Goal: Information Seeking & Learning: Find specific fact

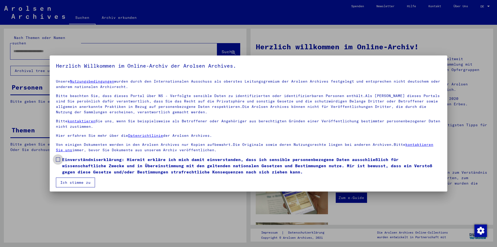
click at [59, 160] on span at bounding box center [58, 160] width 4 height 4
click at [71, 182] on button "Ich stimme zu" at bounding box center [75, 183] width 39 height 10
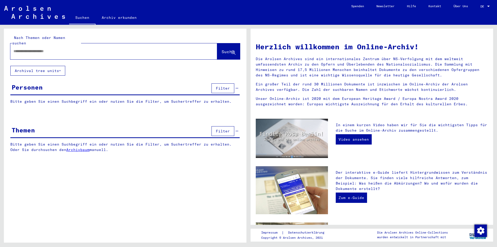
click at [34, 49] on input "text" at bounding box center [107, 51] width 188 height 5
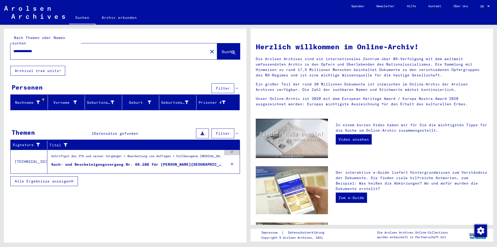
drag, startPoint x: 26, startPoint y: 45, endPoint x: 10, endPoint y: 45, distance: 15.5
click at [10, 46] on div "**********" at bounding box center [105, 52] width 191 height 12
type input "**********"
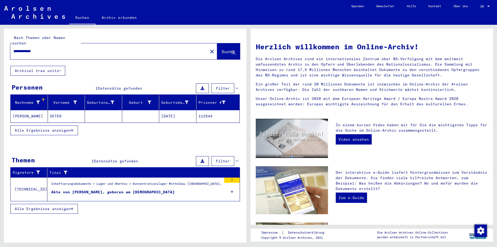
click at [17, 110] on mat-cell "[PERSON_NAME]" at bounding box center [29, 116] width 37 height 12
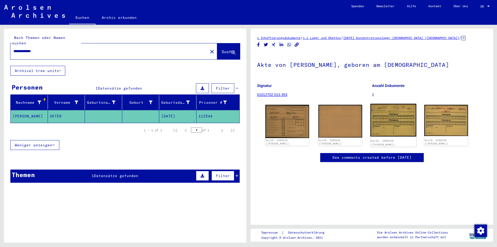
click at [388, 121] on img at bounding box center [393, 120] width 46 height 33
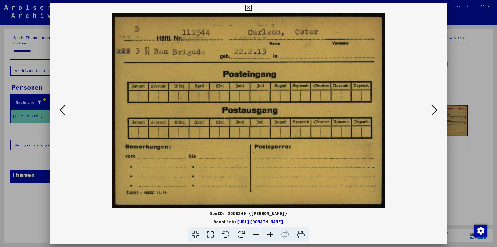
click at [435, 112] on icon at bounding box center [434, 110] width 6 height 12
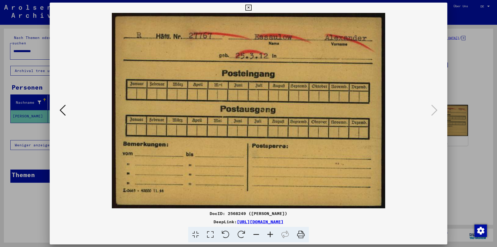
click at [64, 109] on icon at bounding box center [62, 110] width 6 height 12
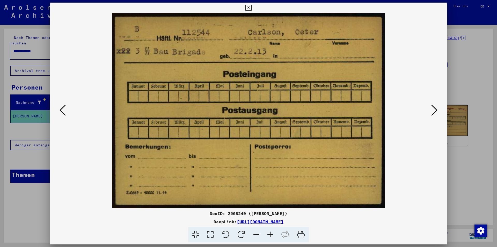
click at [64, 109] on icon at bounding box center [62, 110] width 6 height 12
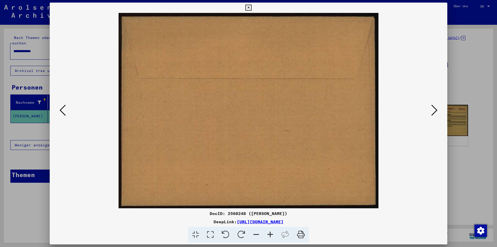
click at [64, 111] on icon at bounding box center [62, 110] width 6 height 12
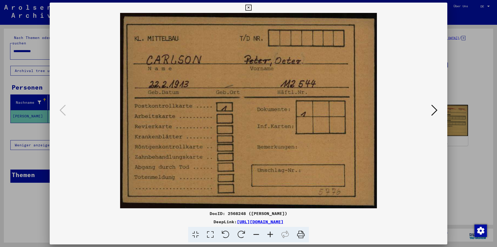
click at [249, 9] on icon at bounding box center [248, 8] width 6 height 6
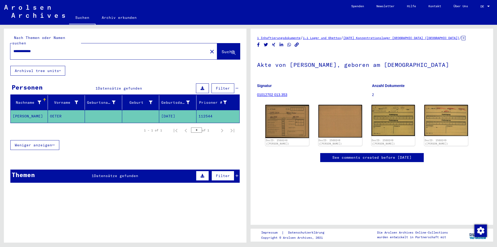
click at [104, 174] on span "Datensätze gefunden" at bounding box center [116, 176] width 44 height 5
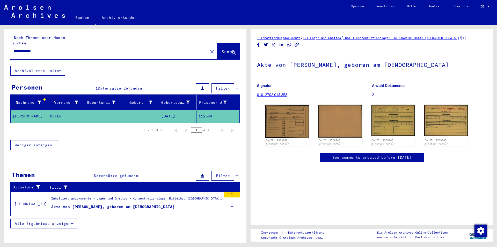
click at [109, 205] on div "Akte von [PERSON_NAME], geboren am [DEMOGRAPHIC_DATA]" at bounding box center [112, 207] width 123 height 5
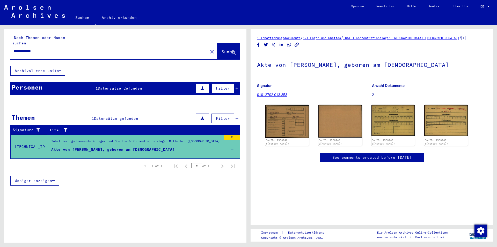
drag, startPoint x: 289, startPoint y: 65, endPoint x: 340, endPoint y: 67, distance: 51.0
click at [340, 67] on h1 "Akte von [PERSON_NAME], geboren am [DEMOGRAPHIC_DATA]" at bounding box center [371, 64] width 229 height 23
copy h1 "[PERSON_NAME],"
